Goal: Task Accomplishment & Management: Use online tool/utility

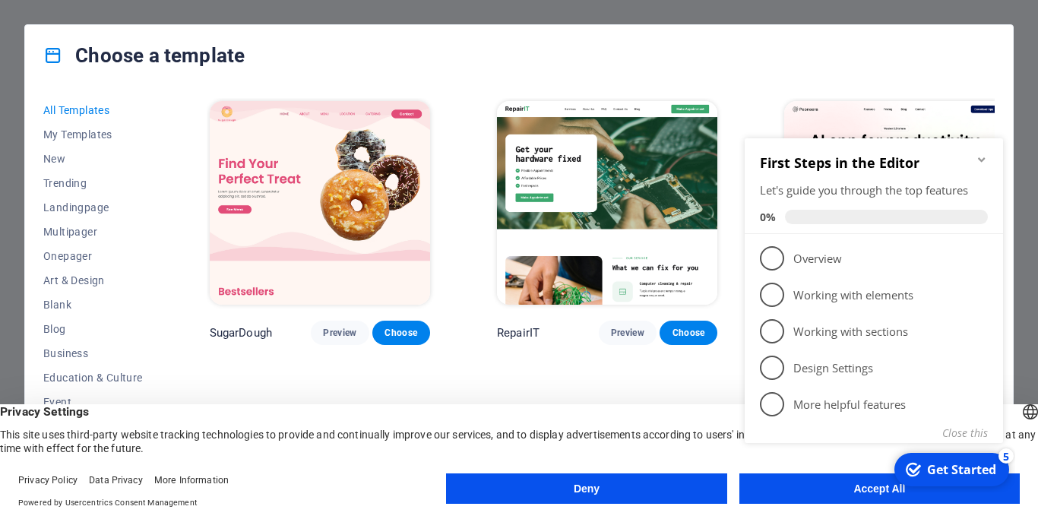
click at [833, 491] on div "checkmark Get Started 5 First Steps in the Editor Let's guide you through the t…" at bounding box center [877, 307] width 277 height 369
click at [821, 487] on div "checkmark Get Started 5 First Steps in the Editor Let's guide you through the t…" at bounding box center [877, 307] width 277 height 369
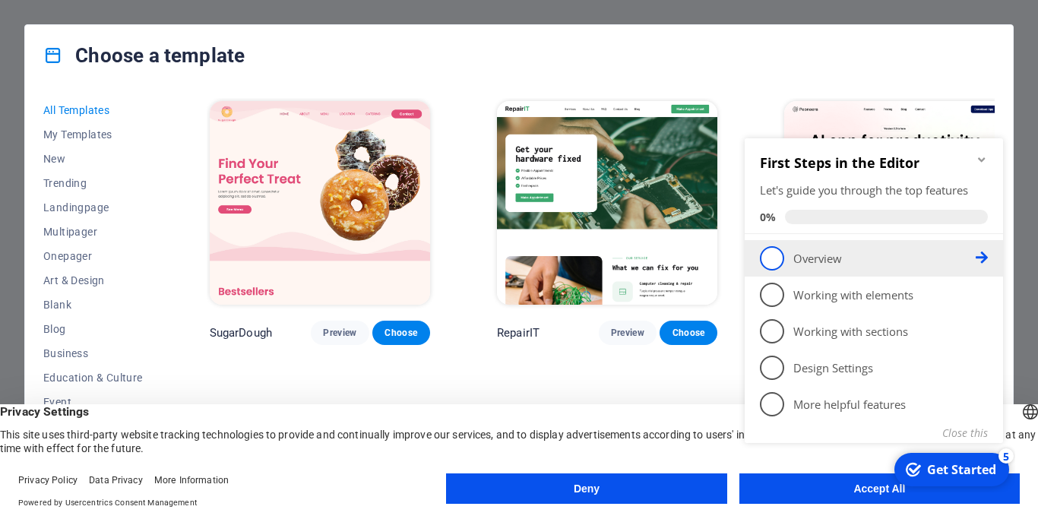
click at [802, 255] on p "Overview - incomplete" at bounding box center [885, 259] width 182 height 16
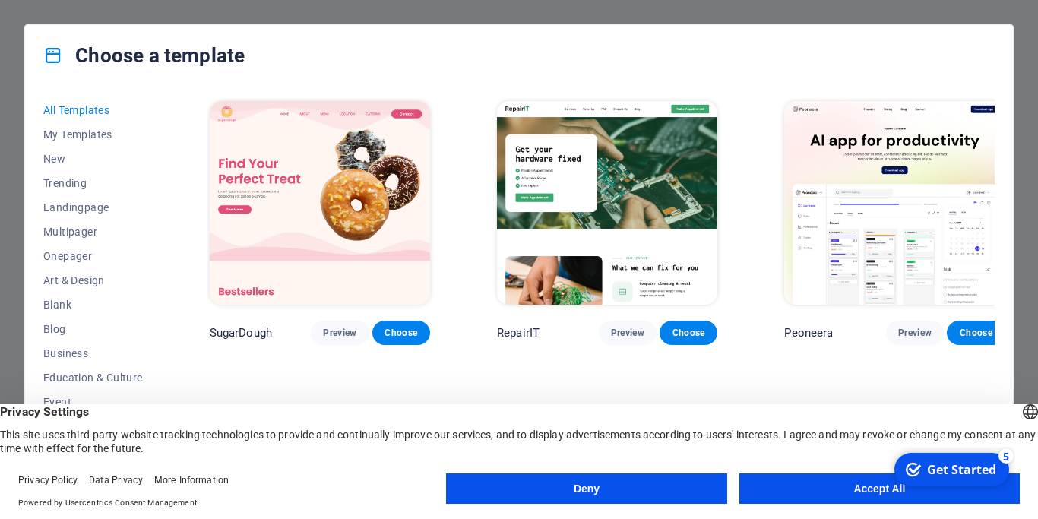
click at [825, 499] on button "Accept All" at bounding box center [880, 489] width 280 height 30
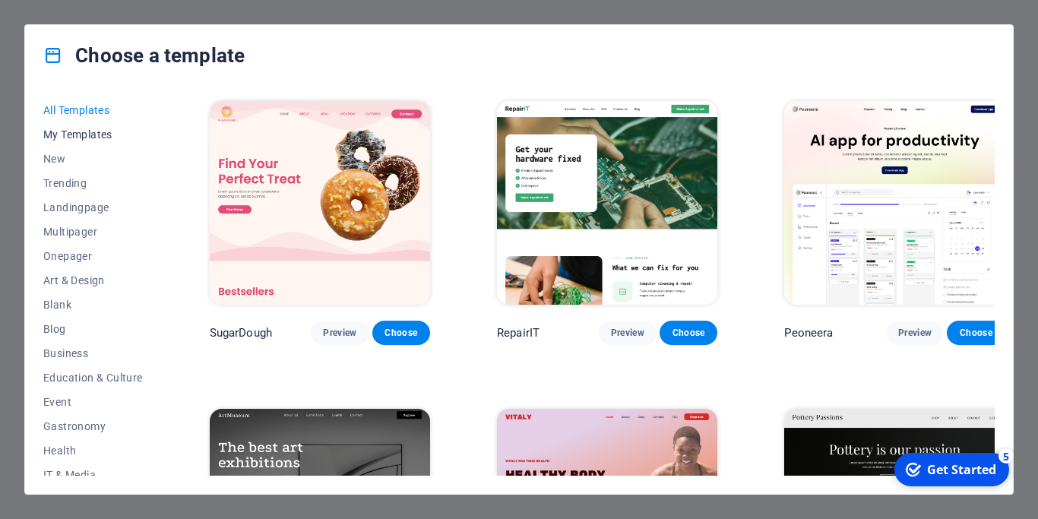
click at [81, 132] on span "My Templates" at bounding box center [93, 134] width 100 height 12
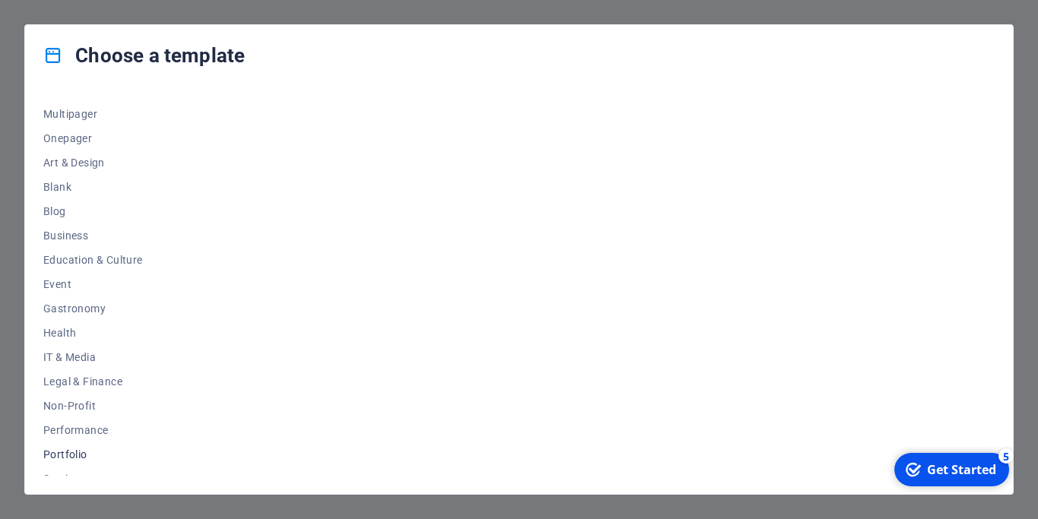
scroll to position [49, 0]
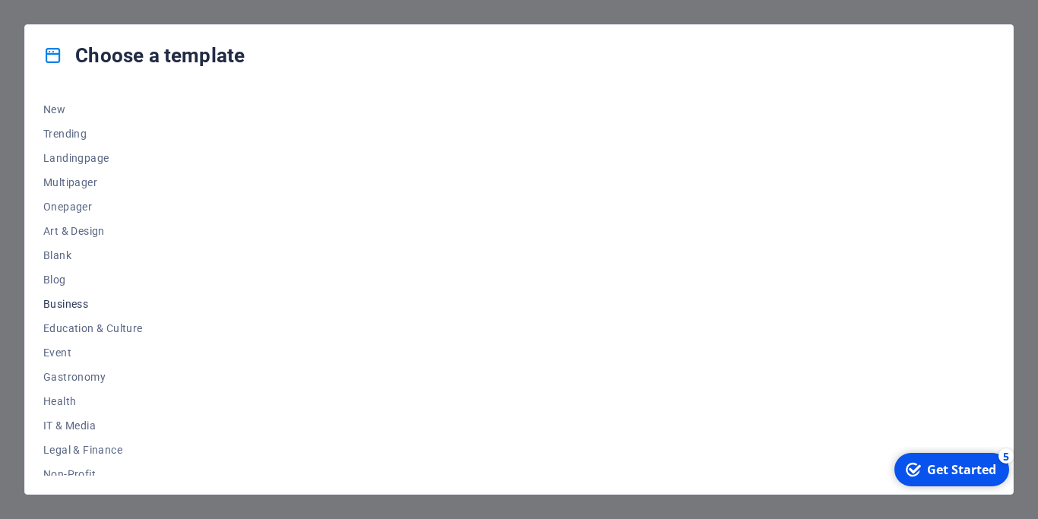
click at [71, 303] on span "Business" at bounding box center [93, 304] width 100 height 12
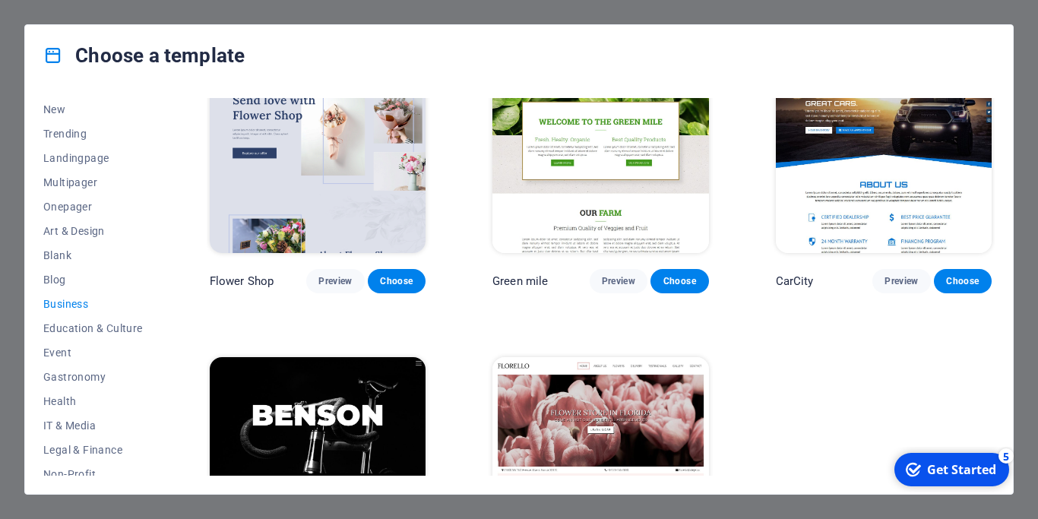
scroll to position [267, 0]
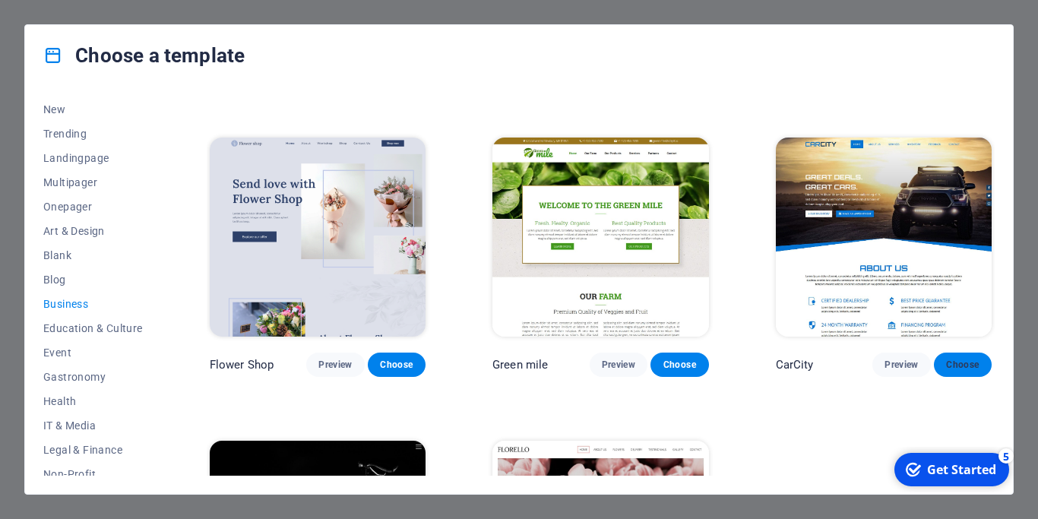
click at [949, 363] on span "Choose" at bounding box center [962, 365] width 33 height 12
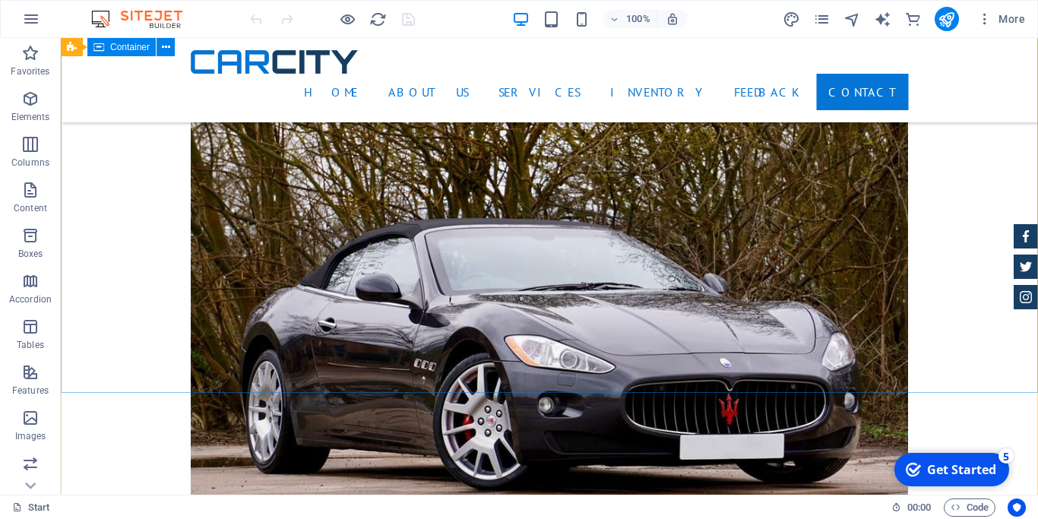
scroll to position [6098, 0]
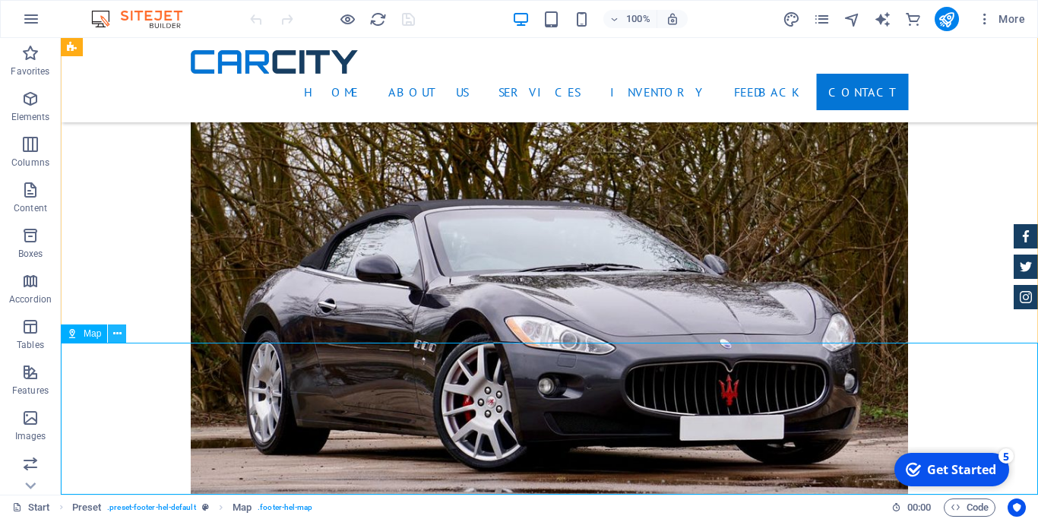
click at [116, 331] on icon at bounding box center [117, 334] width 8 height 16
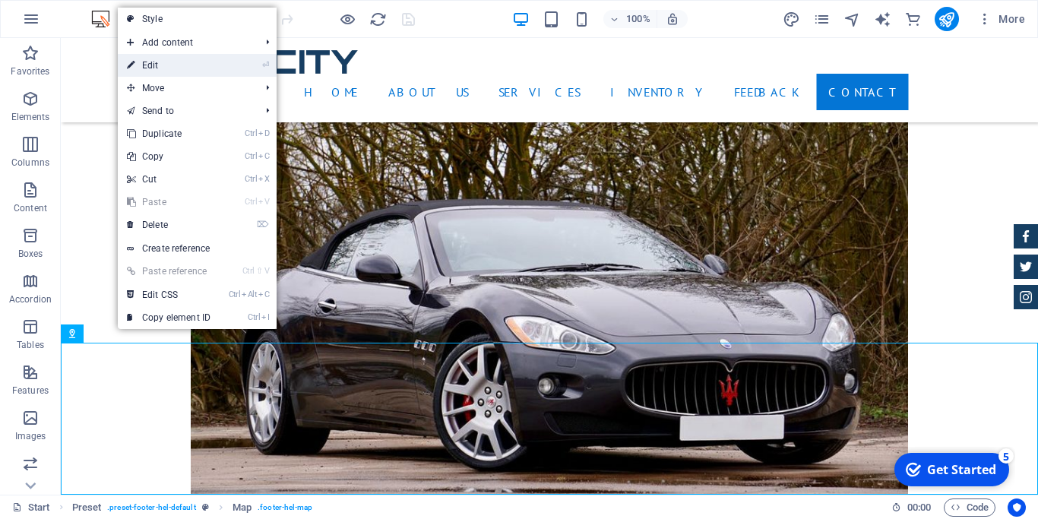
click at [192, 65] on link "⏎ Edit" at bounding box center [169, 65] width 102 height 23
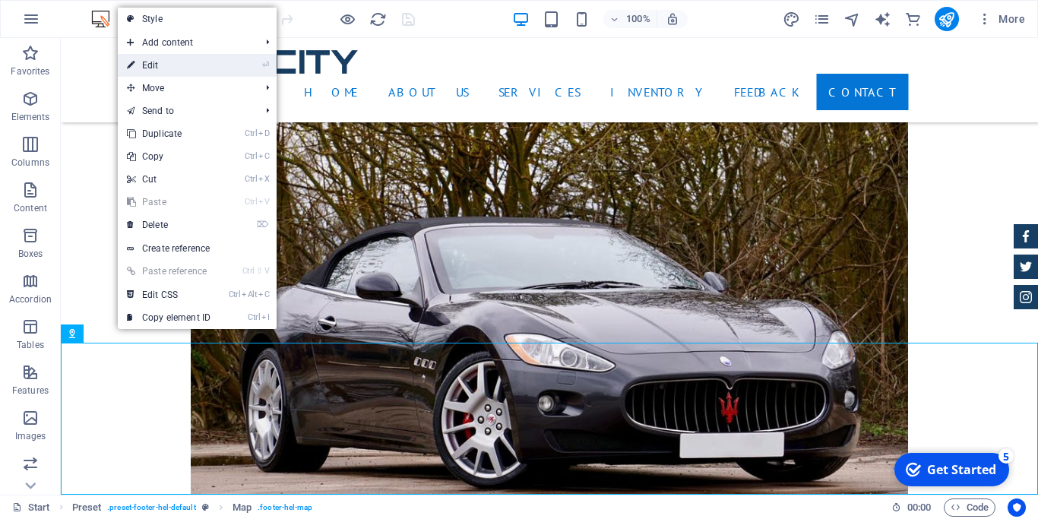
select select "1"
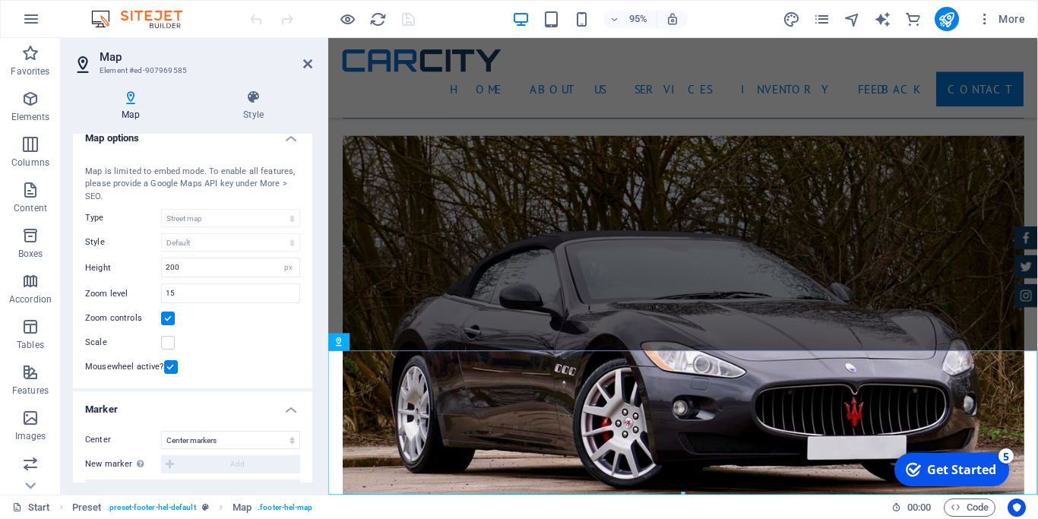
scroll to position [0, 0]
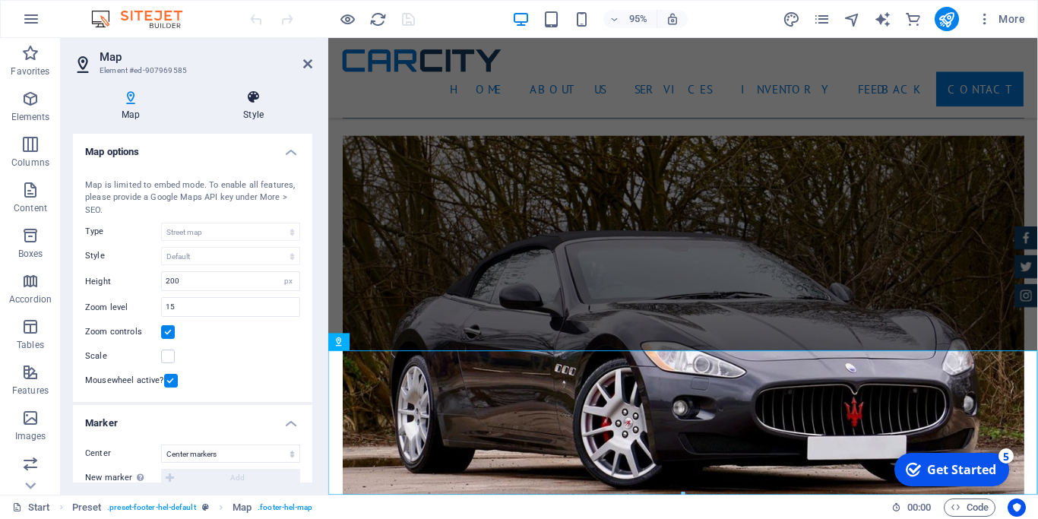
click at [251, 103] on icon at bounding box center [254, 97] width 118 height 15
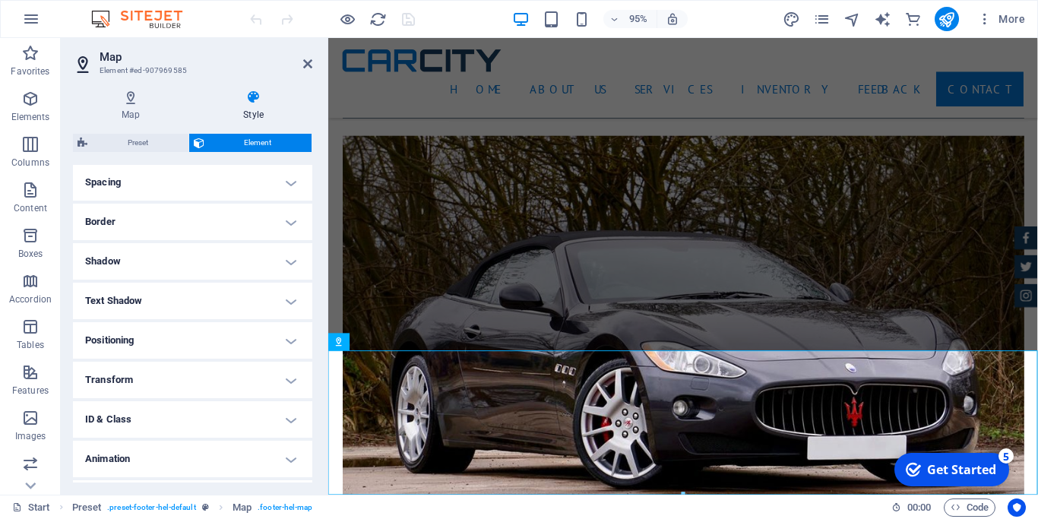
scroll to position [325, 0]
click at [287, 225] on h4 "Shadow" at bounding box center [192, 227] width 239 height 36
click at [287, 225] on h4 "Shadow" at bounding box center [192, 222] width 239 height 27
click at [306, 61] on icon at bounding box center [307, 64] width 9 height 12
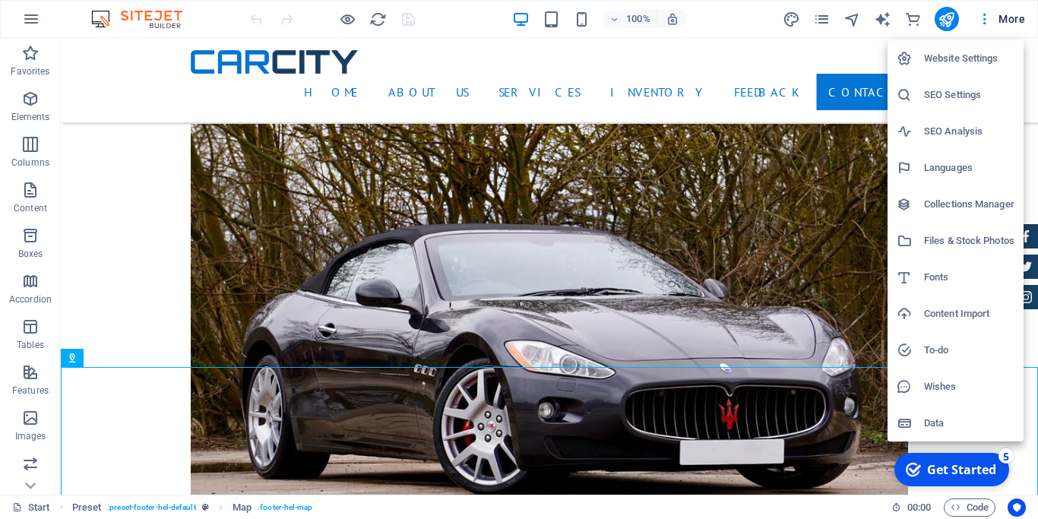
click at [961, 62] on h6 "Website Settings" at bounding box center [969, 58] width 90 height 18
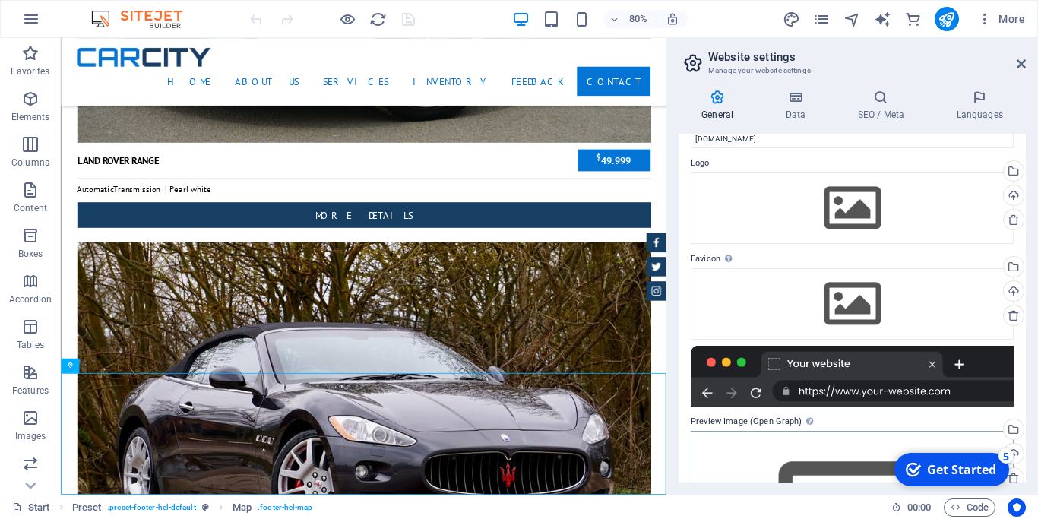
scroll to position [0, 0]
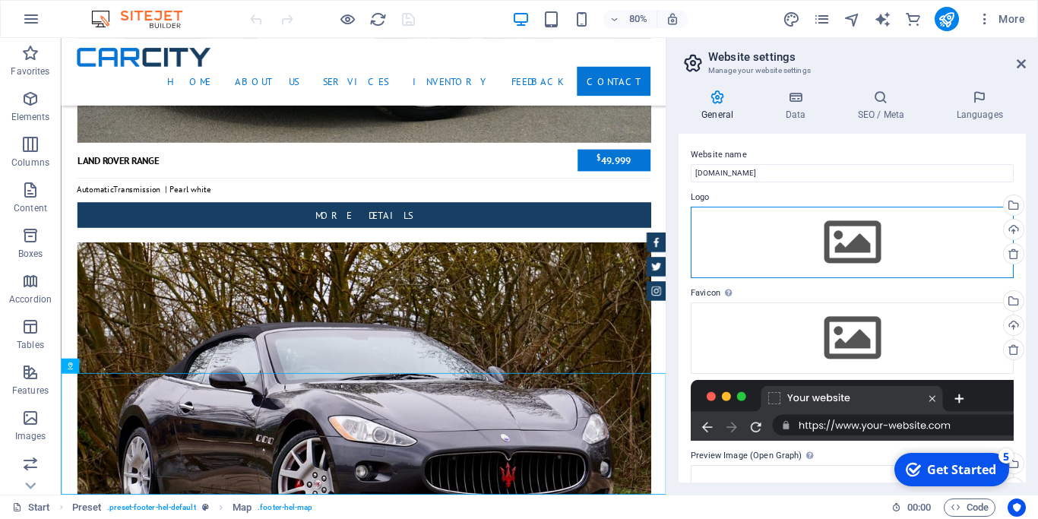
click at [850, 242] on div "Drag files here, click to choose files or select files from Files or our free s…" at bounding box center [852, 242] width 323 height 71
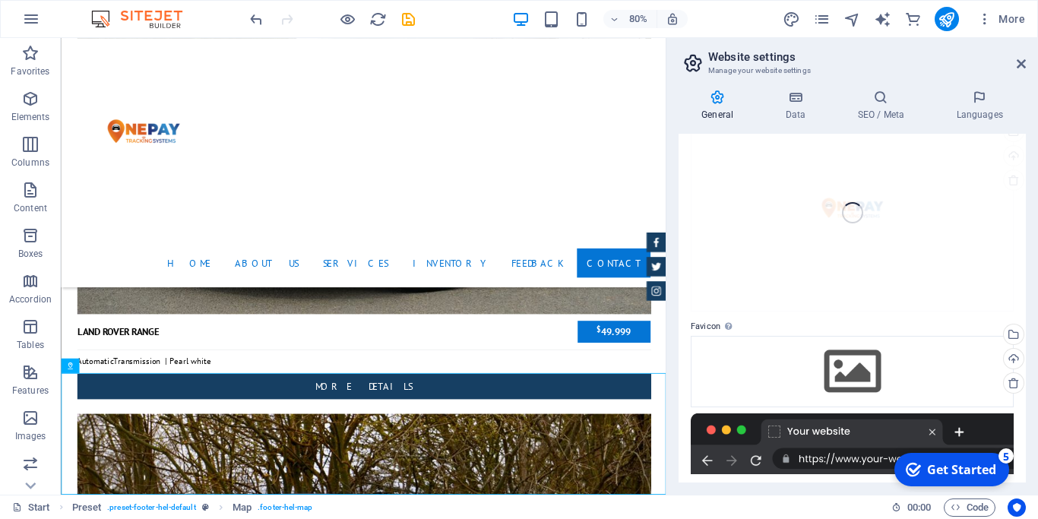
scroll to position [71, 0]
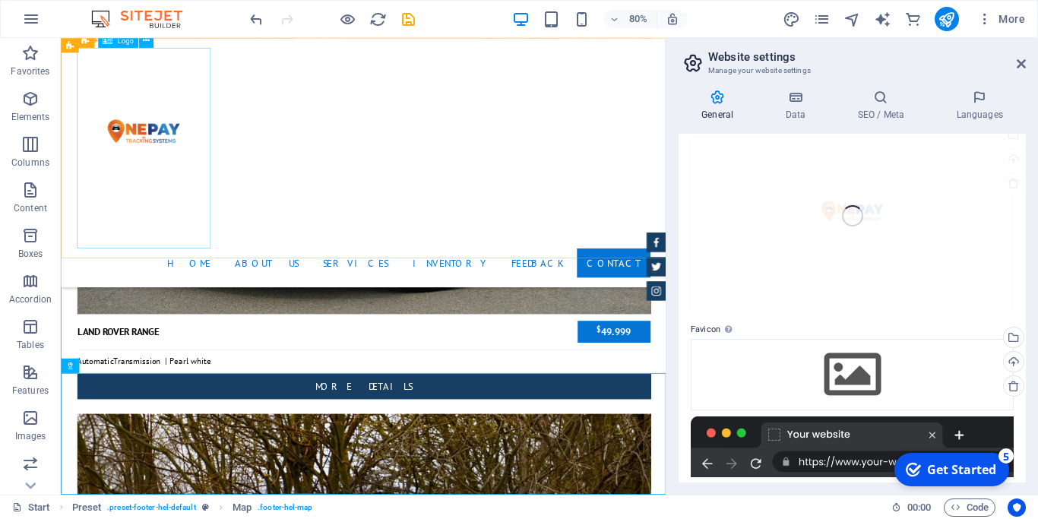
click at [195, 160] on div at bounding box center [440, 175] width 718 height 251
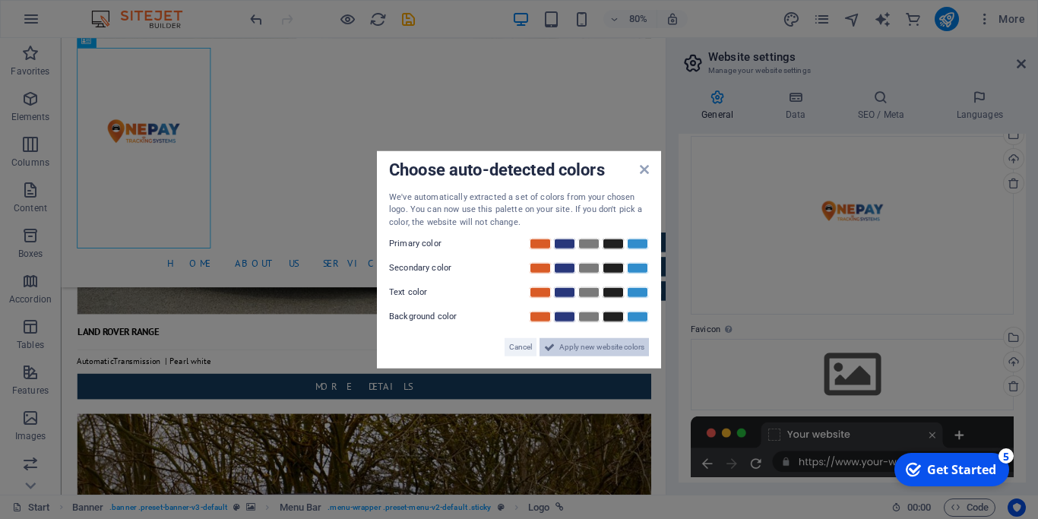
click at [596, 347] on span "Apply new website colors" at bounding box center [601, 347] width 85 height 18
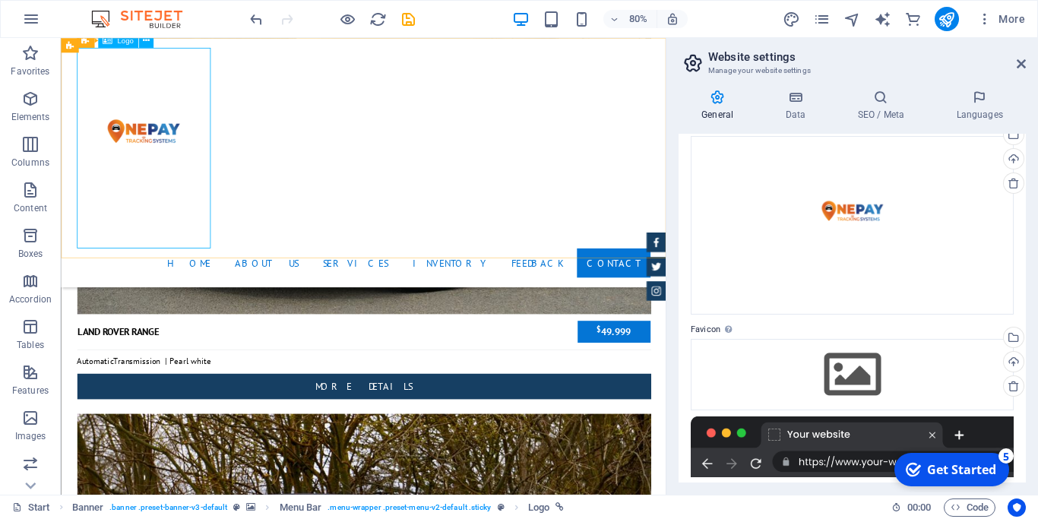
click at [228, 282] on div at bounding box center [440, 175] width 718 height 251
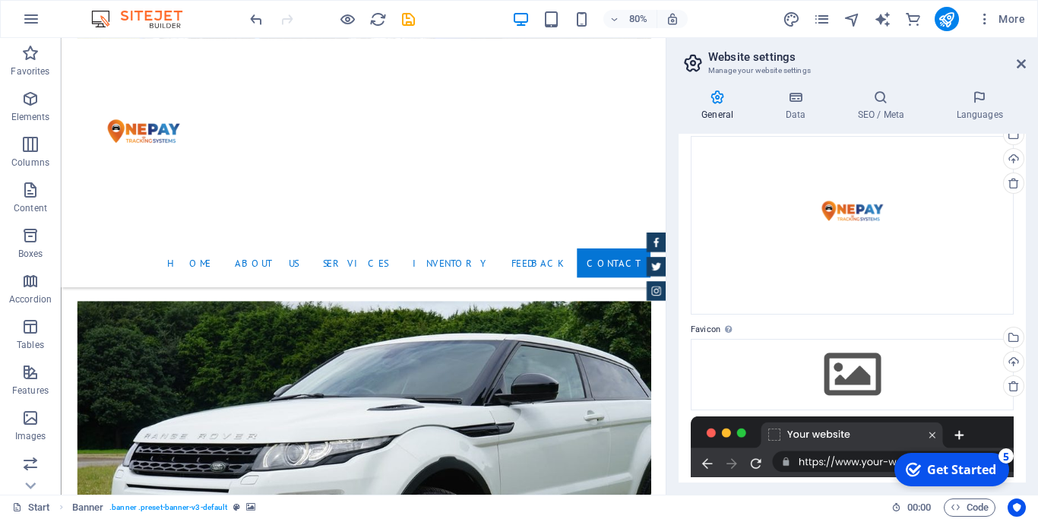
scroll to position [5760, 0]
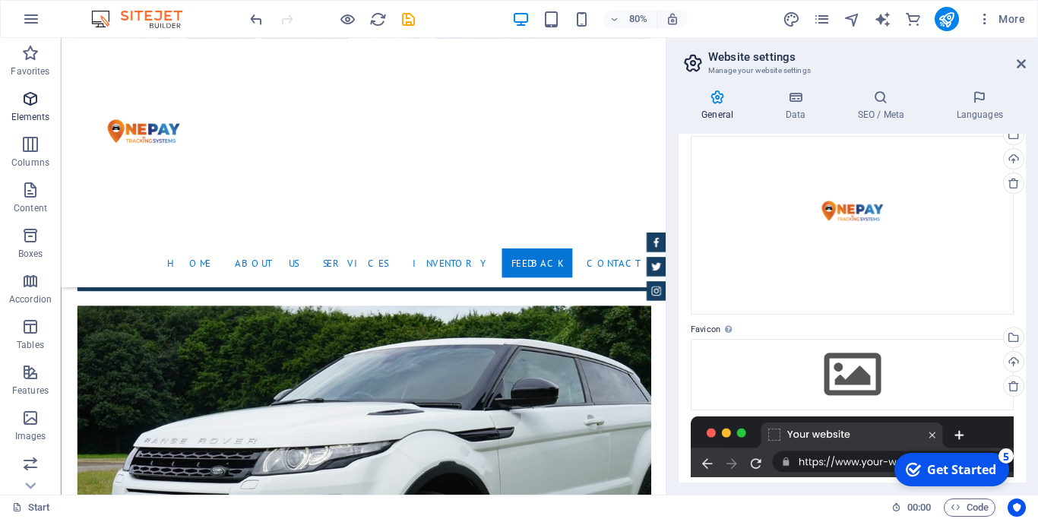
drag, startPoint x: 81, startPoint y: 49, endPoint x: 53, endPoint y: 122, distance: 78.6
click at [48, 122] on section "Favorites Elements Columns Content Boxes Accordion Tables Features Images Slide…" at bounding box center [333, 266] width 666 height 457
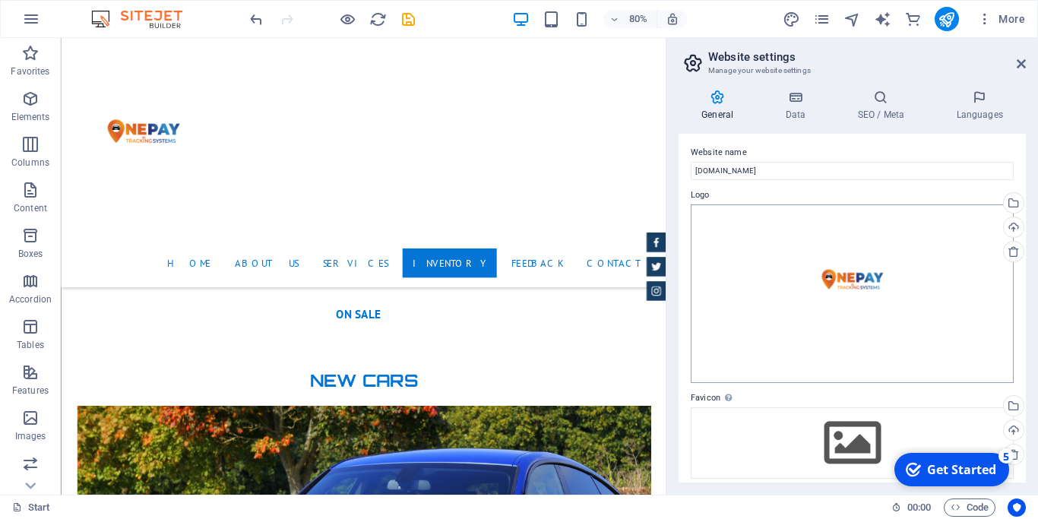
scroll to position [0, 0]
click at [856, 277] on div "Drag files here, click to choose files or select files from Files or our free s…" at bounding box center [852, 296] width 323 height 179
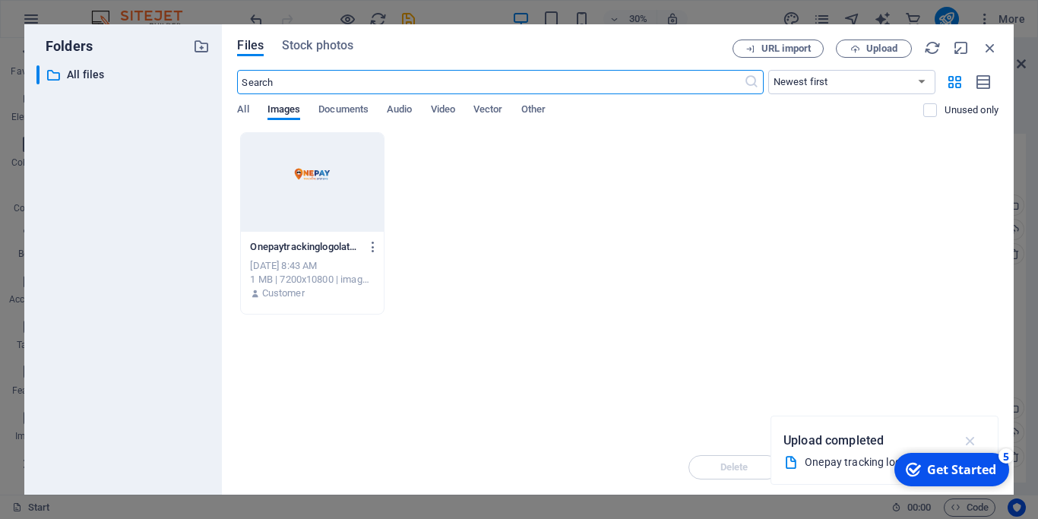
click at [969, 440] on icon "button" at bounding box center [970, 441] width 17 height 17
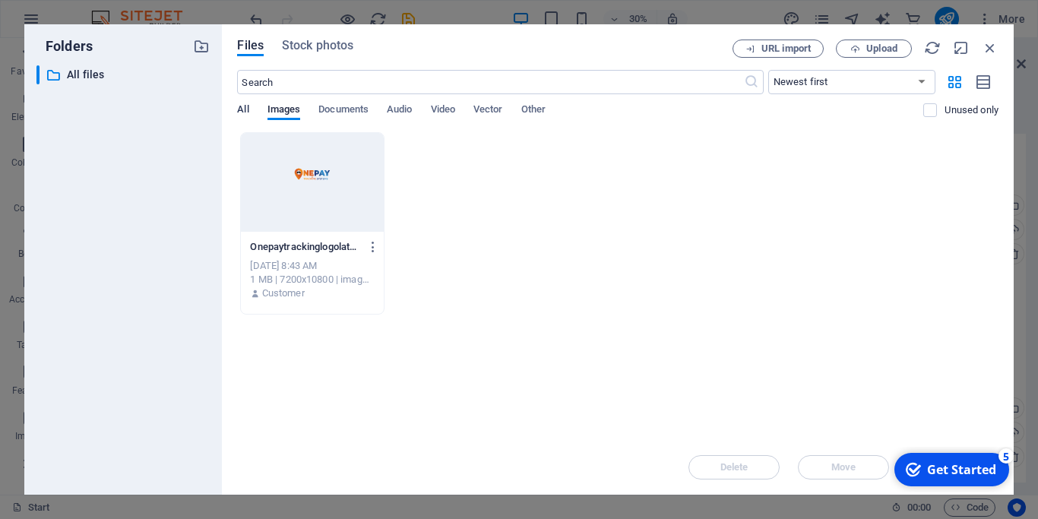
click at [243, 106] on span "All" at bounding box center [242, 110] width 11 height 21
click at [313, 41] on span "Stock photos" at bounding box center [317, 45] width 71 height 18
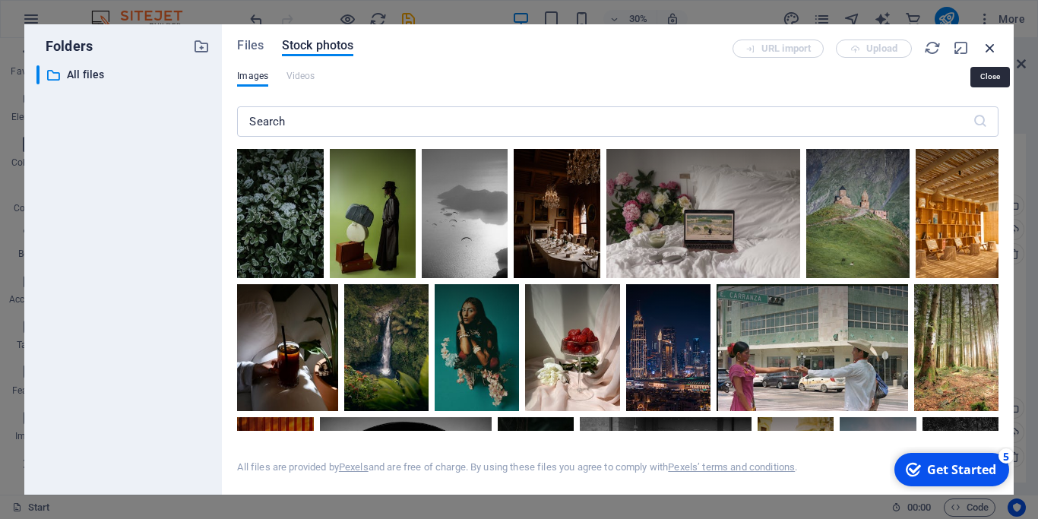
click at [989, 45] on icon "button" at bounding box center [990, 48] width 17 height 17
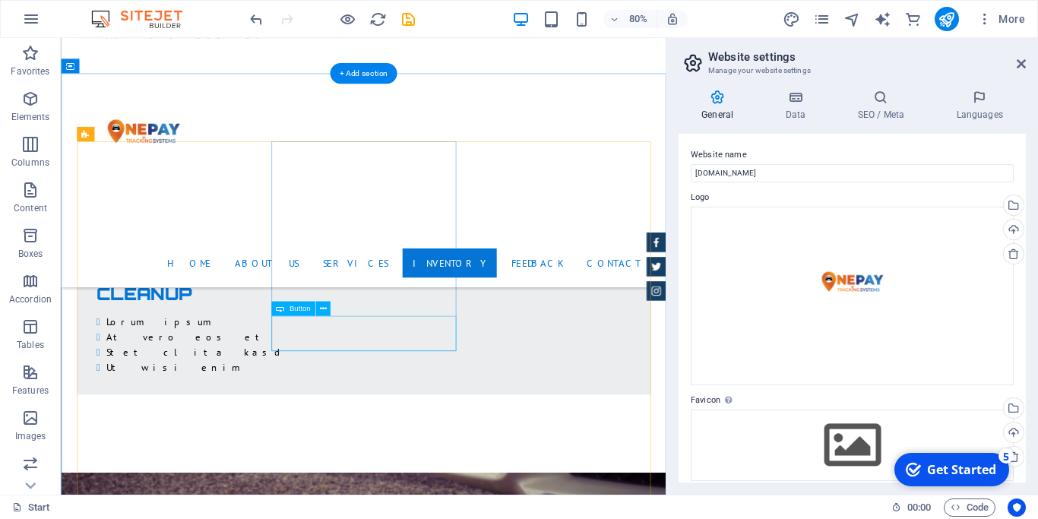
scroll to position [3976, 0]
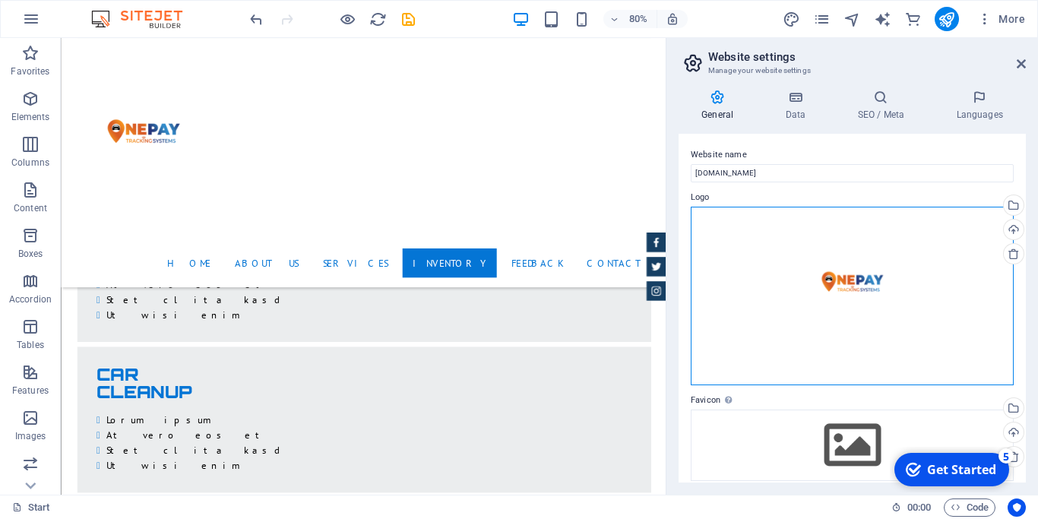
click at [819, 280] on div "Drag files here, click to choose files or select files from Files or our free s…" at bounding box center [852, 296] width 323 height 179
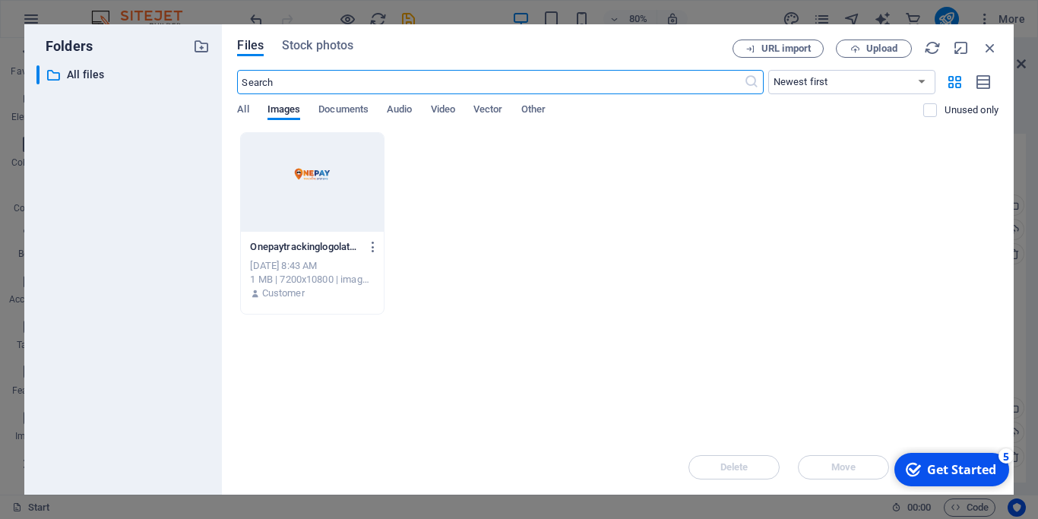
scroll to position [4752, 0]
click at [366, 240] on icon "button" at bounding box center [373, 247] width 14 height 14
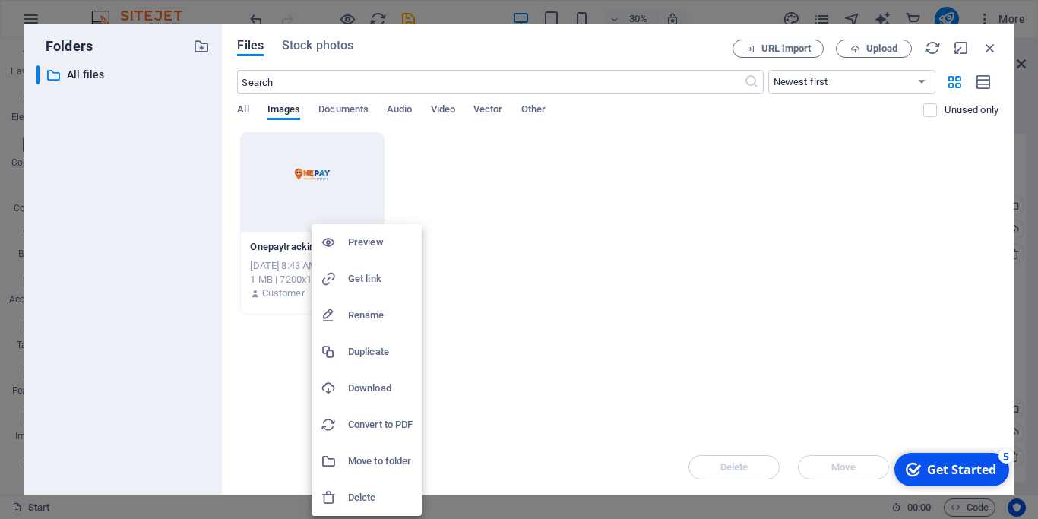
click at [358, 493] on h6 "Delete" at bounding box center [380, 498] width 65 height 18
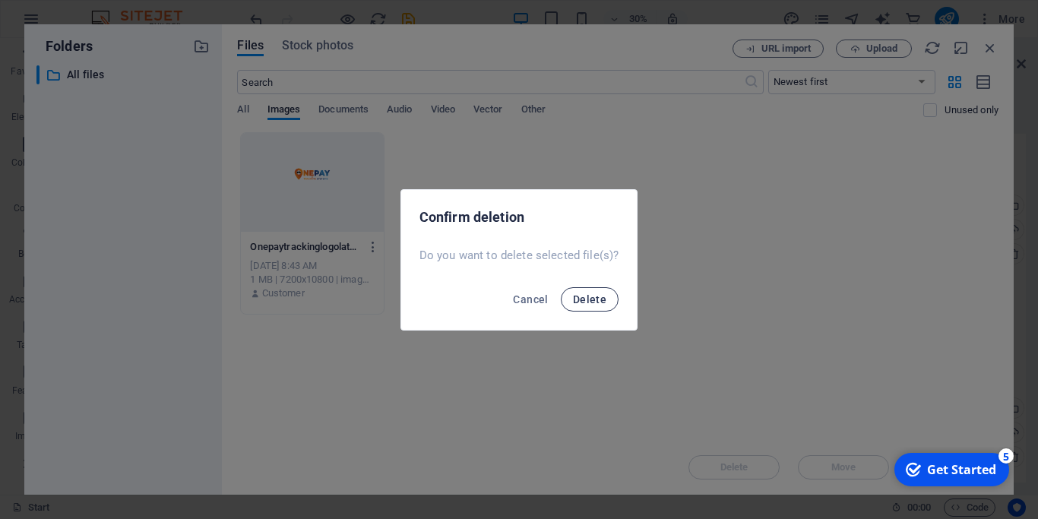
click at [590, 305] on span "Delete" at bounding box center [589, 299] width 33 height 12
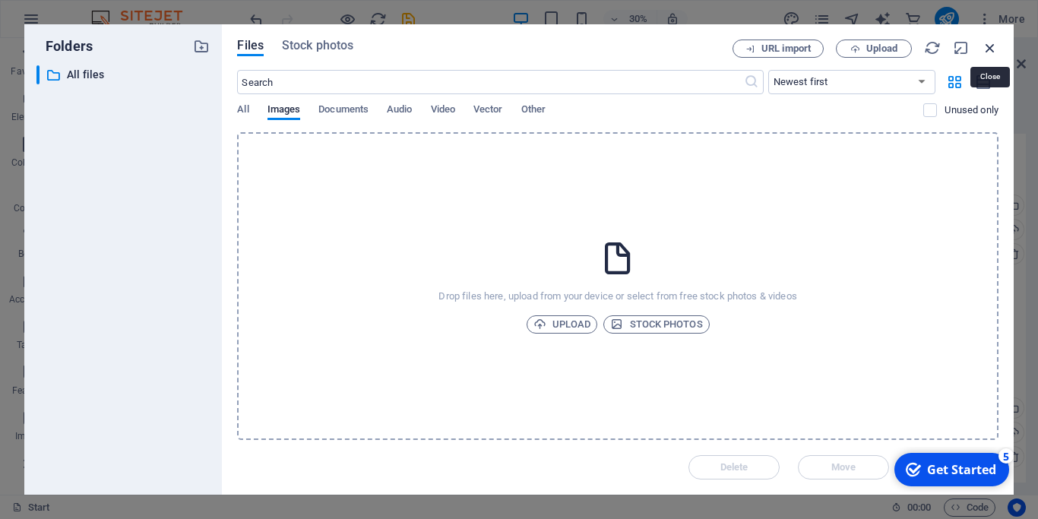
click at [987, 45] on icon "button" at bounding box center [990, 48] width 17 height 17
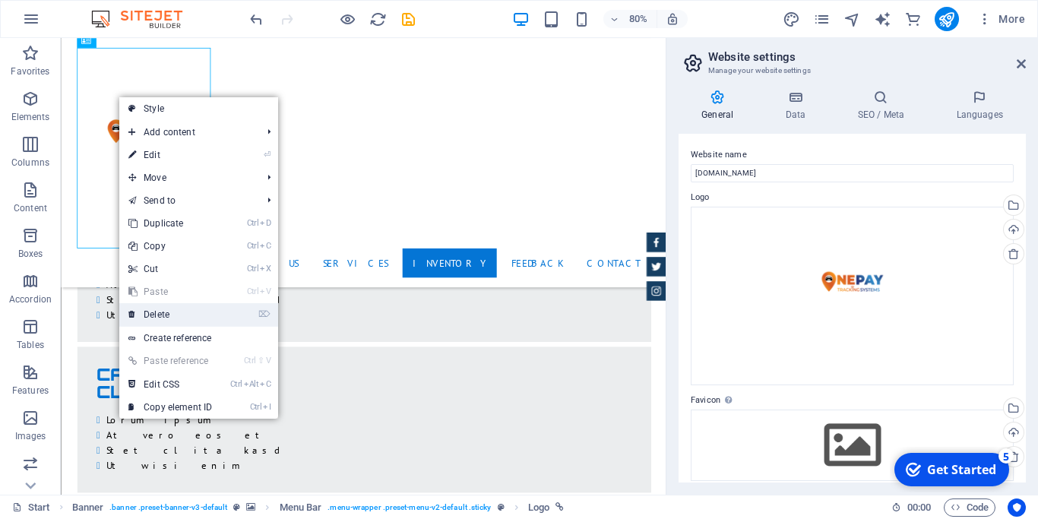
click at [159, 310] on link "⌦ Delete" at bounding box center [170, 314] width 102 height 23
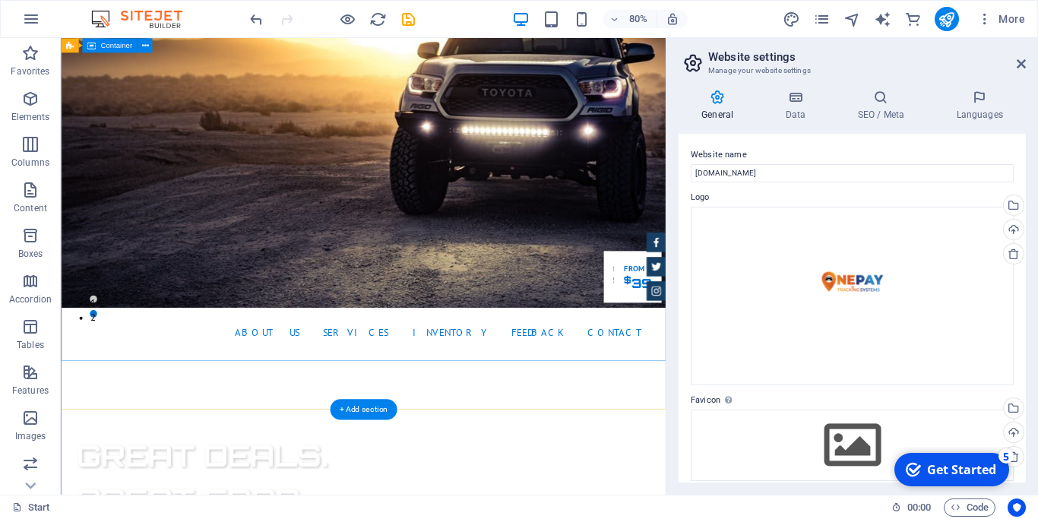
scroll to position [0, 0]
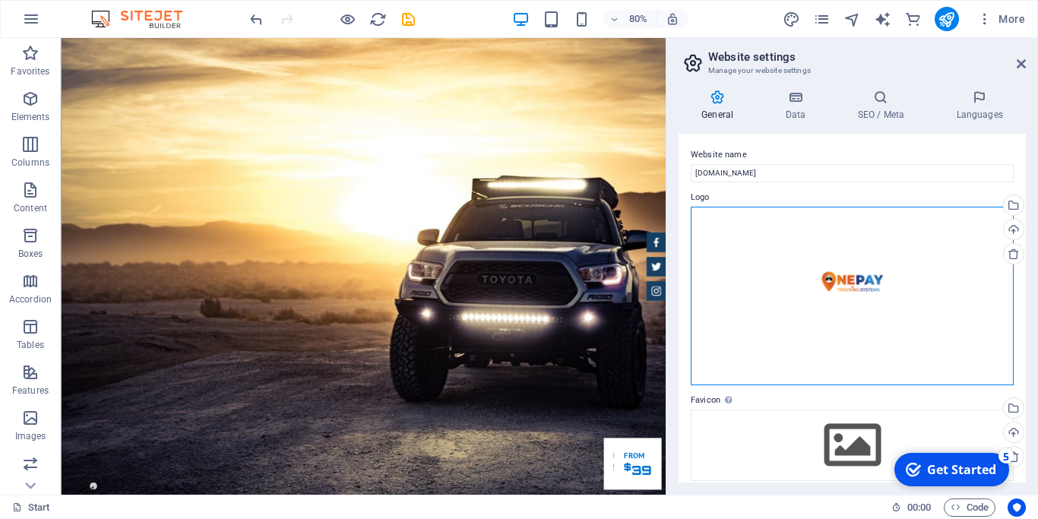
click at [866, 280] on div "Drag files here, click to choose files or select files from Files or our free s…" at bounding box center [852, 296] width 323 height 179
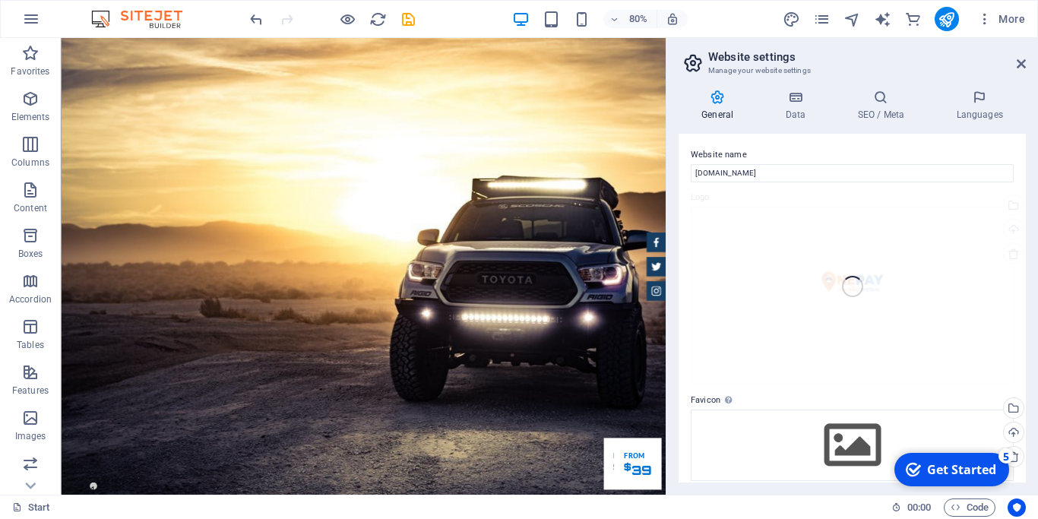
click at [875, 315] on div "Website name [DOMAIN_NAME] Logo Drag files here, click to choose files or selec…" at bounding box center [852, 308] width 347 height 349
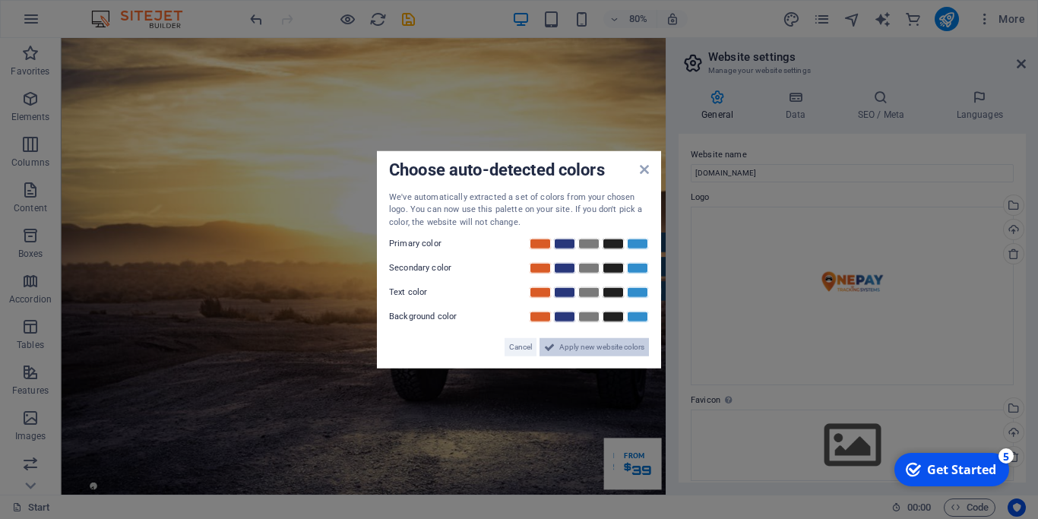
click at [614, 341] on span "Apply new website colors" at bounding box center [601, 347] width 85 height 18
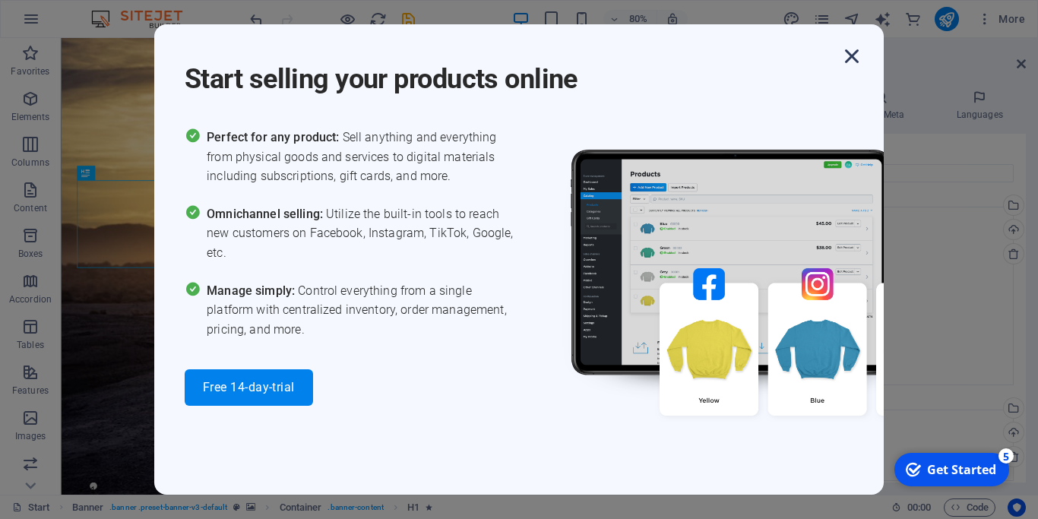
click at [849, 52] on icon "button" at bounding box center [851, 56] width 27 height 27
